Goal: Transaction & Acquisition: Purchase product/service

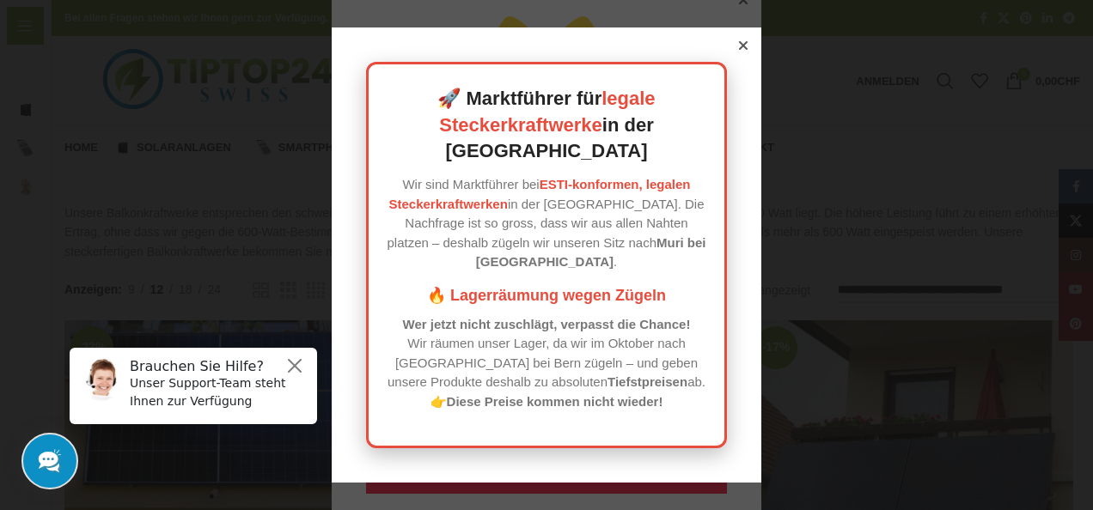
click at [739, 50] on icon at bounding box center [743, 45] width 9 height 9
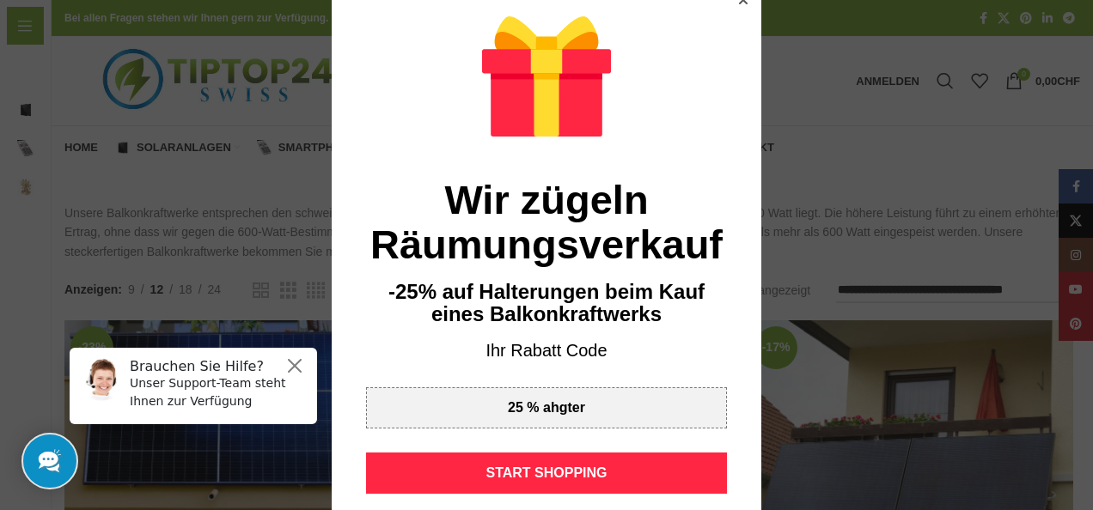
click at [235, 161] on div at bounding box center [546, 255] width 1093 height 510
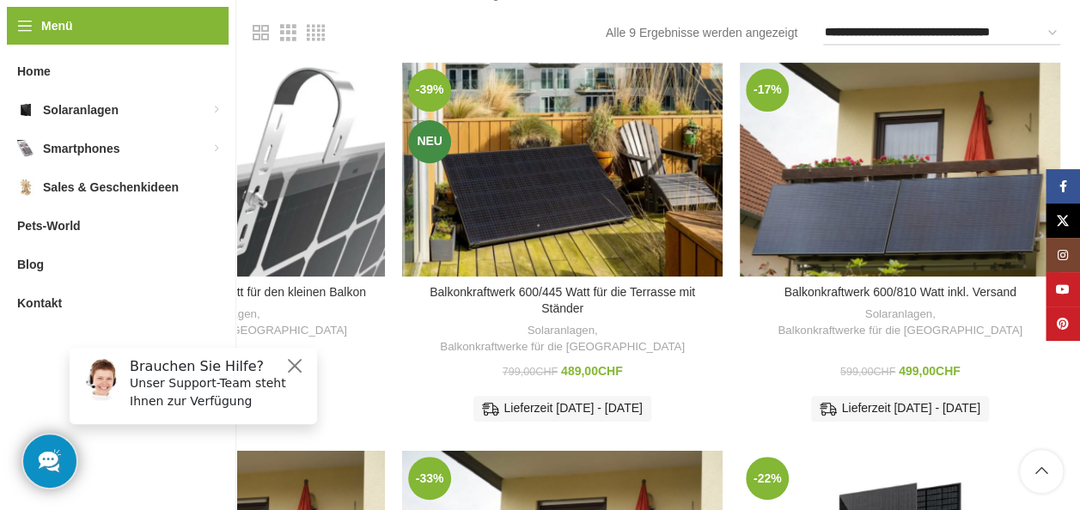
scroll to position [602, 0]
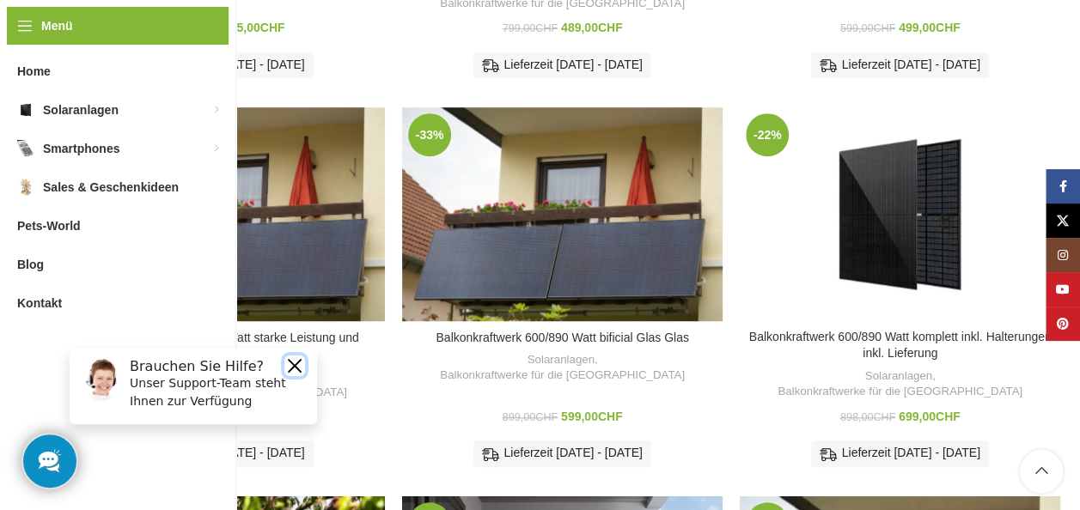
click at [294, 360] on button "Close" at bounding box center [294, 366] width 21 height 21
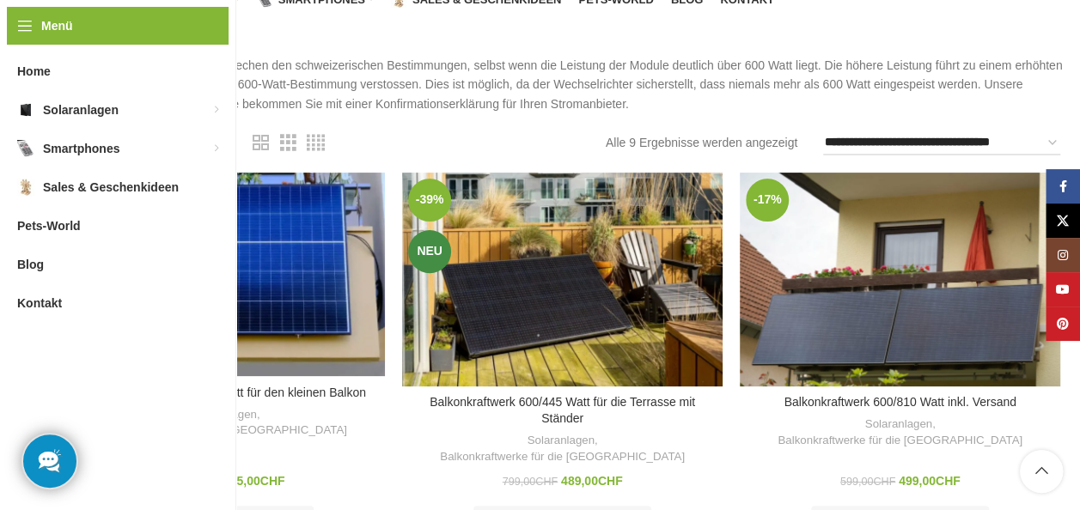
scroll to position [0, 0]
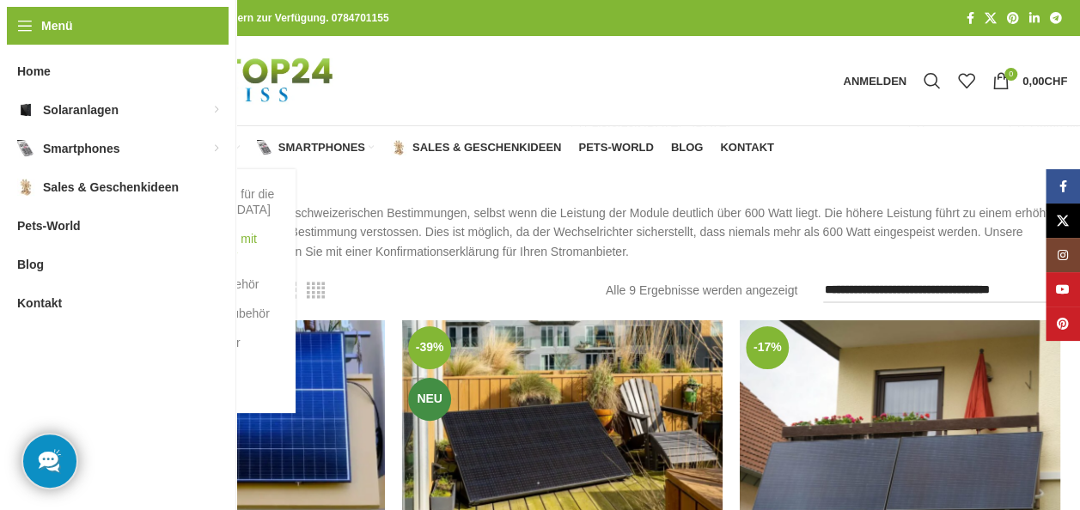
click at [178, 243] on link "Balkonkraftwerke mit Batterie Speicher" at bounding box center [201, 246] width 155 height 45
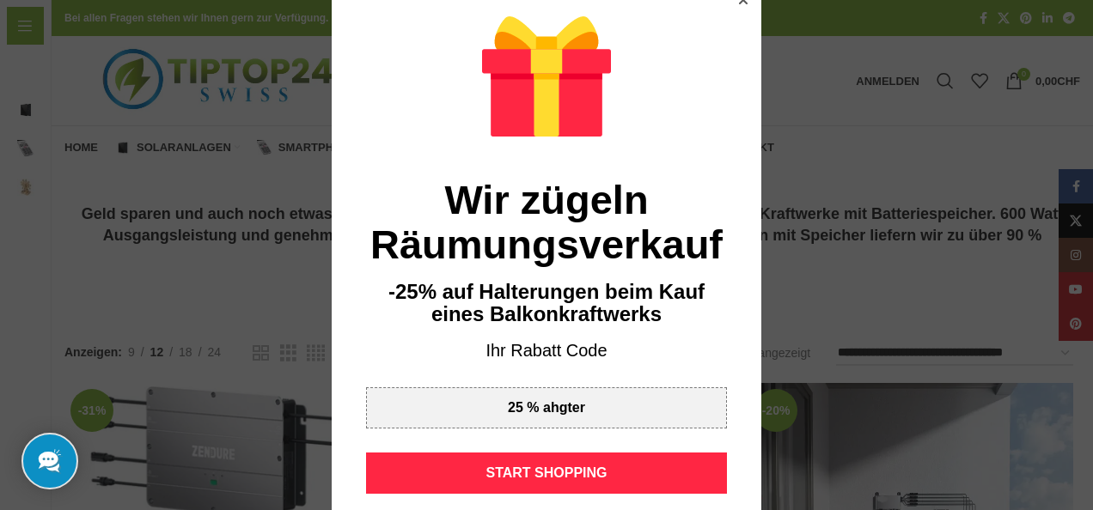
click at [144, 249] on div at bounding box center [546, 255] width 1093 height 510
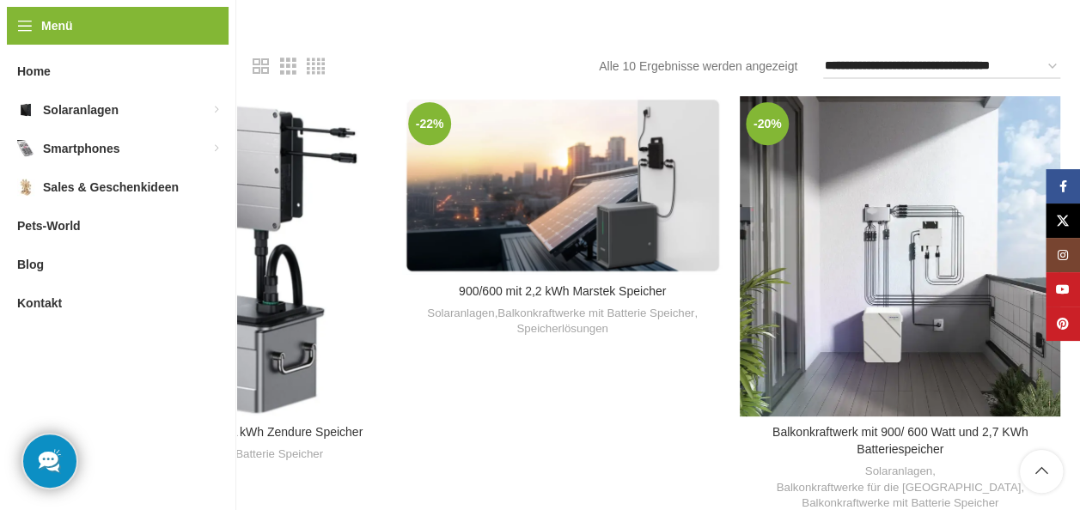
scroll to position [252, 0]
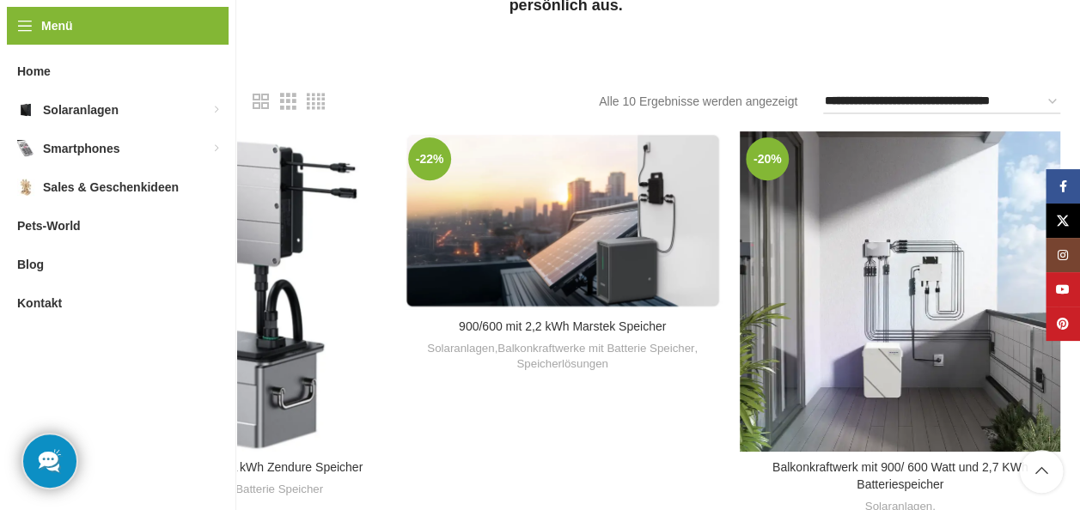
click at [189, 100] on span "18" at bounding box center [186, 101] width 14 height 14
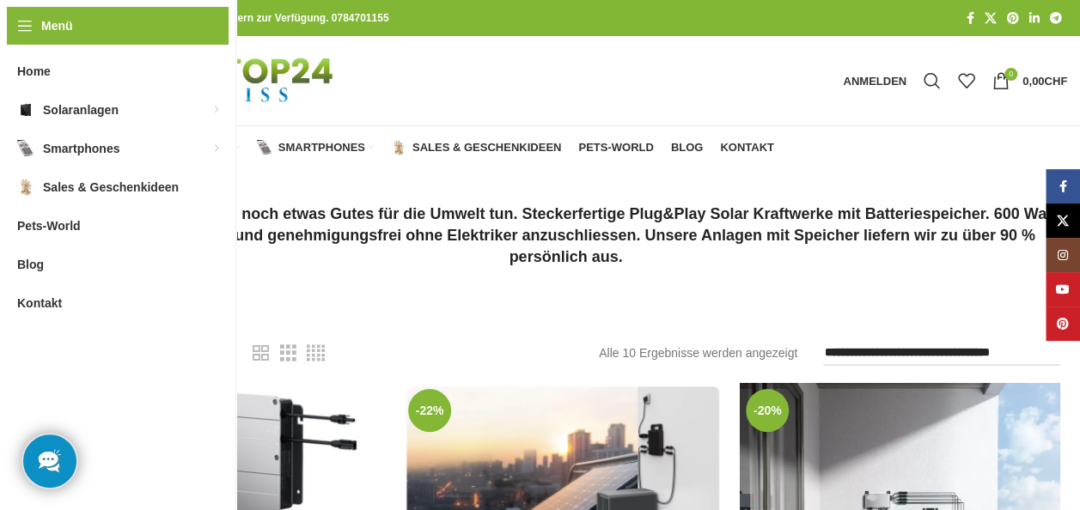
scroll to position [252, 0]
